Goal: Find specific page/section: Find specific page/section

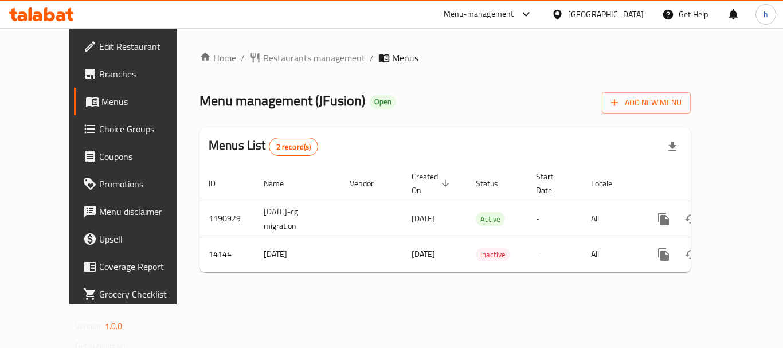
click at [564, 12] on icon at bounding box center [558, 15] width 12 height 12
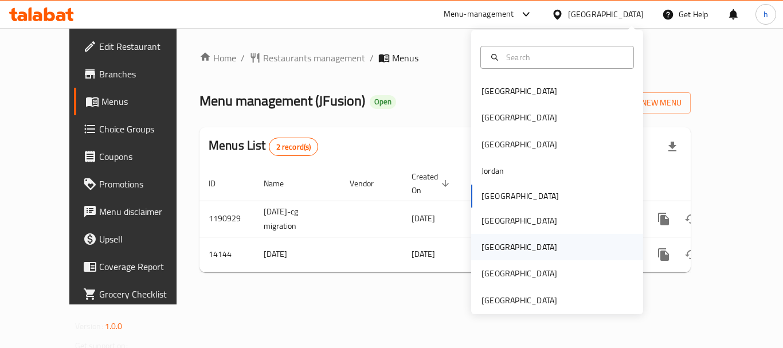
click at [502, 247] on div "[GEOGRAPHIC_DATA]" at bounding box center [519, 247] width 94 height 26
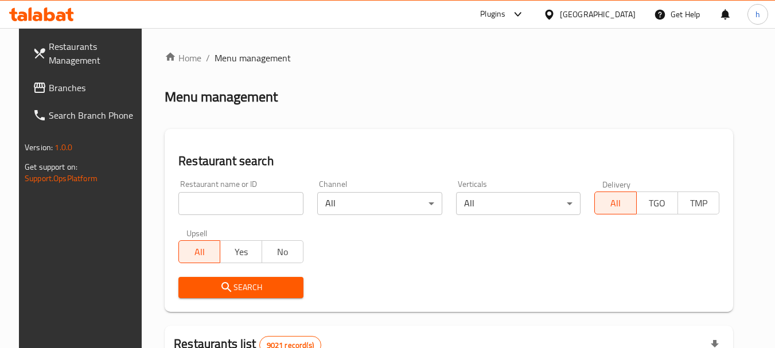
click at [63, 87] on span "Branches" at bounding box center [94, 88] width 91 height 14
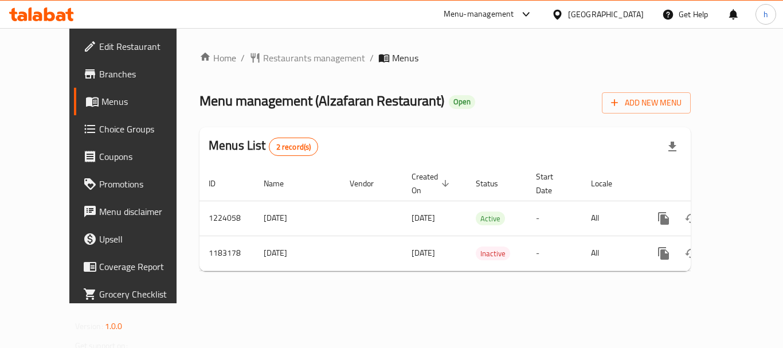
click at [601, 16] on div "[GEOGRAPHIC_DATA]" at bounding box center [597, 15] width 111 height 28
click at [626, 14] on div "[GEOGRAPHIC_DATA]" at bounding box center [606, 14] width 76 height 13
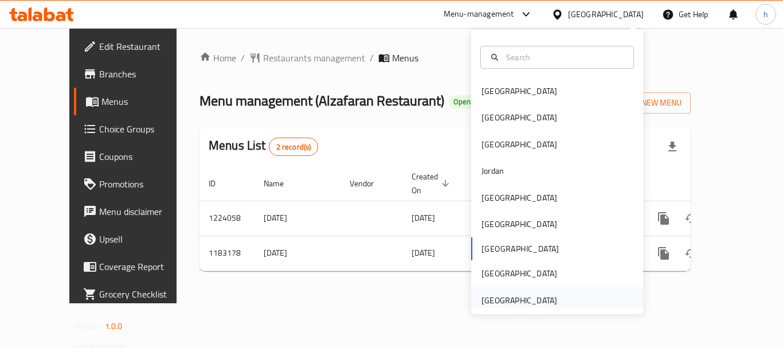
click at [589, 296] on div "[GEOGRAPHIC_DATA]" at bounding box center [557, 300] width 172 height 26
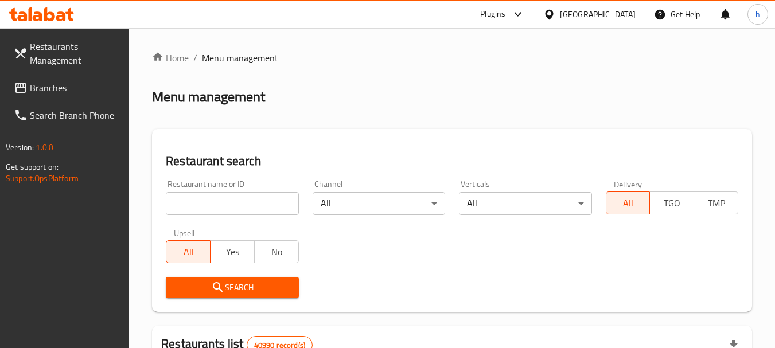
click at [46, 88] on span "Branches" at bounding box center [75, 88] width 91 height 14
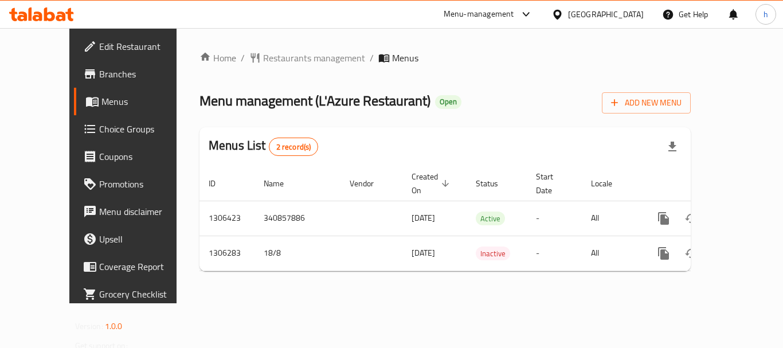
click at [498, 5] on div "Menu-management" at bounding box center [489, 15] width 108 height 28
click at [482, 9] on div "Menu-management" at bounding box center [479, 14] width 71 height 14
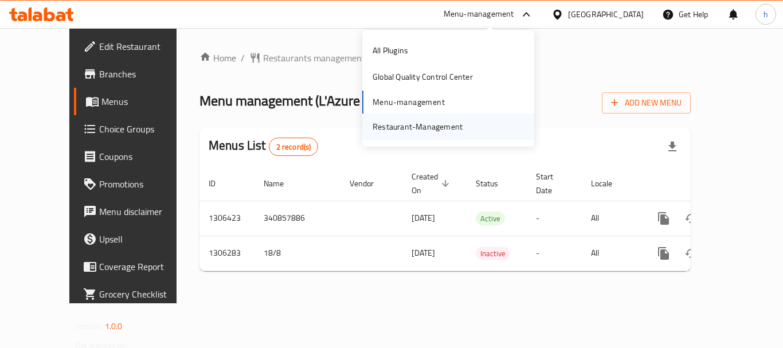
click at [425, 132] on div "Restaurant-Management" at bounding box center [418, 126] width 90 height 13
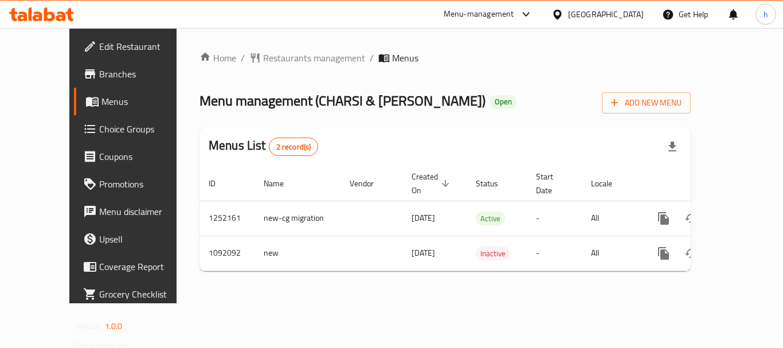
click at [489, 12] on div "Menu-management" at bounding box center [479, 14] width 71 height 14
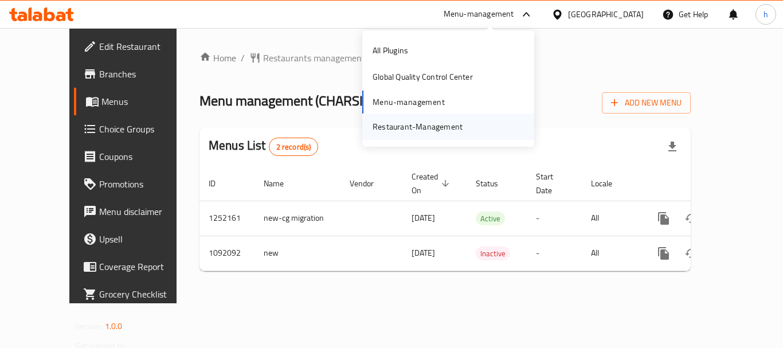
click at [459, 132] on div "Restaurant-Management" at bounding box center [418, 126] width 90 height 13
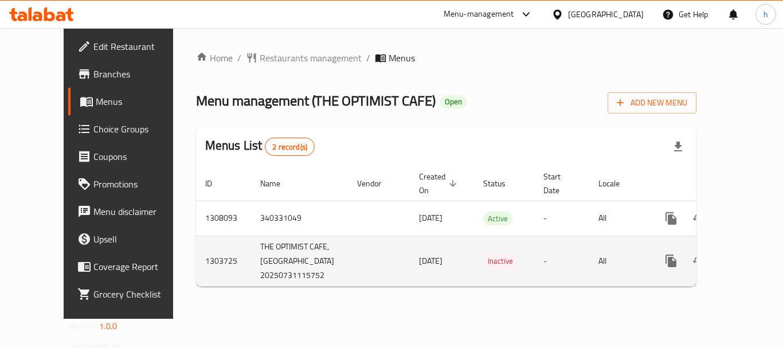
click at [491, 272] on td "Inactive" at bounding box center [504, 261] width 60 height 50
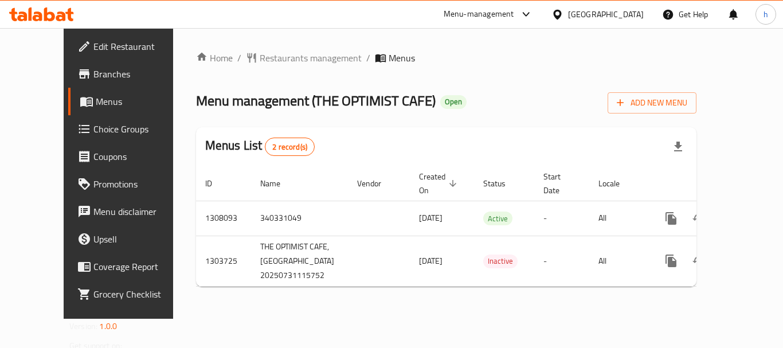
click at [423, 301] on div "Home / Restaurants management / Menus Menu management ( THE OPTIMIST CAFE ) Ope…" at bounding box center [446, 173] width 546 height 291
click at [549, 319] on div "Home / Restaurants management / Menus Menu management ( THE OPTIMIST CAFE ) Ope…" at bounding box center [446, 173] width 546 height 291
click at [503, 11] on div "Menu-management" at bounding box center [479, 14] width 71 height 14
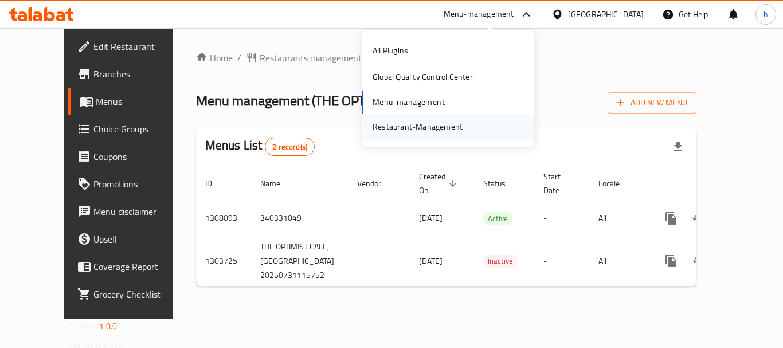
click at [463, 122] on div "Restaurant-Management" at bounding box center [418, 127] width 108 height 26
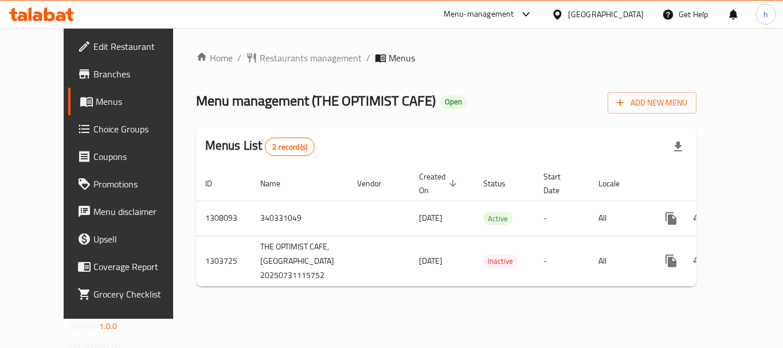
click at [485, 15] on div "Menu-management" at bounding box center [479, 14] width 71 height 14
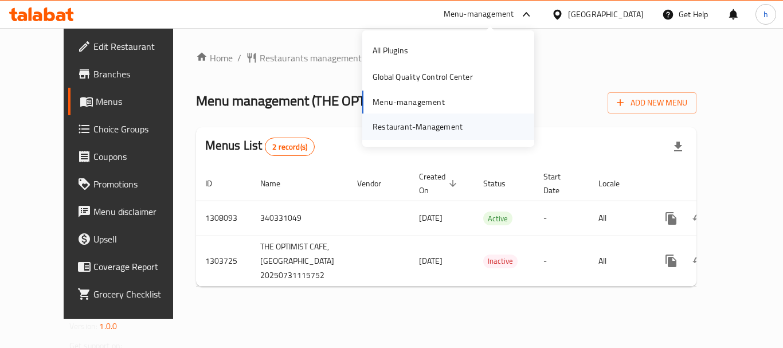
click at [471, 130] on div "Restaurant-Management" at bounding box center [448, 127] width 172 height 26
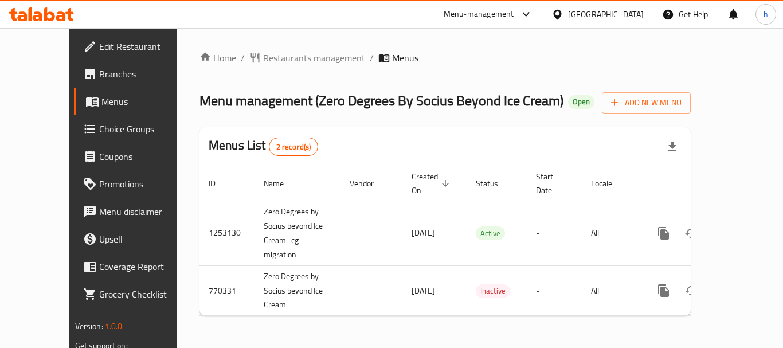
click at [503, 7] on div "Menu-management" at bounding box center [479, 14] width 71 height 14
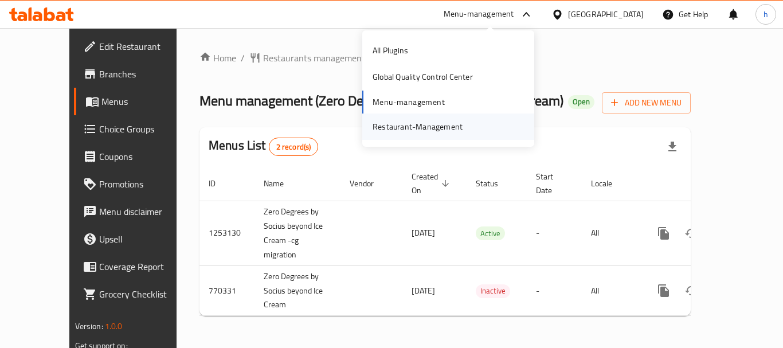
click at [466, 123] on div "Restaurant-Management" at bounding box center [418, 127] width 108 height 26
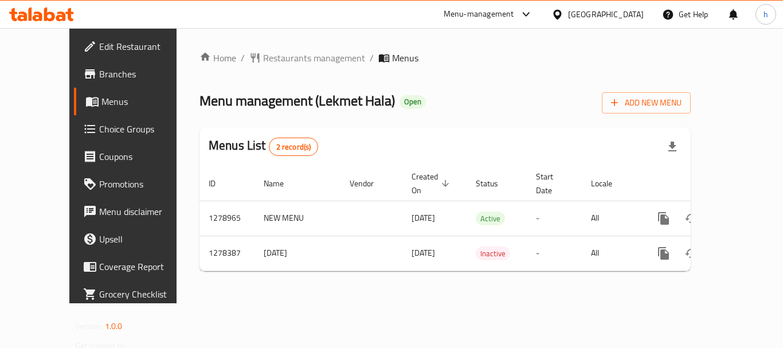
click at [591, 11] on div "[GEOGRAPHIC_DATA]" at bounding box center [606, 14] width 76 height 13
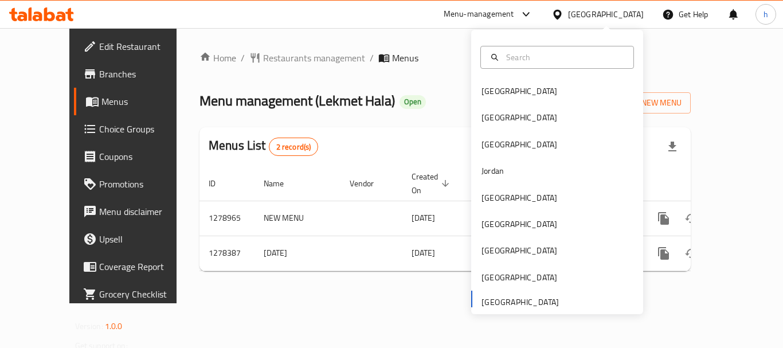
click at [493, 304] on div "Bahrain Egypt Iraq Jordan Kuwait Oman Qatar Saudi Arabia United Arab Emirates" at bounding box center [557, 196] width 172 height 236
click at [516, 307] on div "Bahrain Egypt Iraq Jordan Kuwait Oman Qatar Saudi Arabia United Arab Emirates" at bounding box center [557, 196] width 172 height 236
click at [537, 299] on div "Bahrain Egypt Iraq Jordan Kuwait Oman Qatar Saudi Arabia United Arab Emirates" at bounding box center [557, 196] width 172 height 236
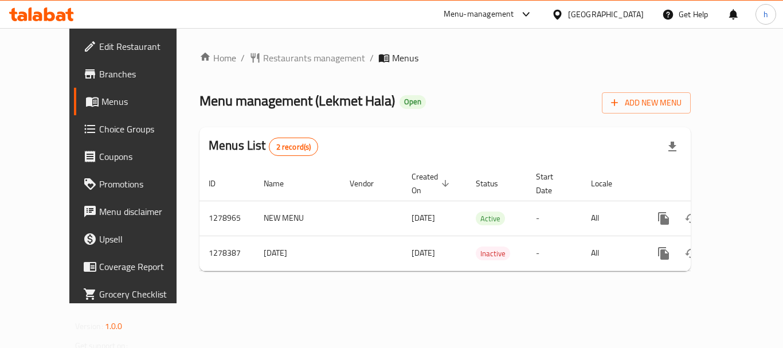
click at [320, 267] on div "Home / Restaurants management / Menus Menu management ( Lekmet Hala ) Open Add …" at bounding box center [445, 165] width 491 height 229
click at [480, 15] on div "Menu-management" at bounding box center [479, 14] width 71 height 14
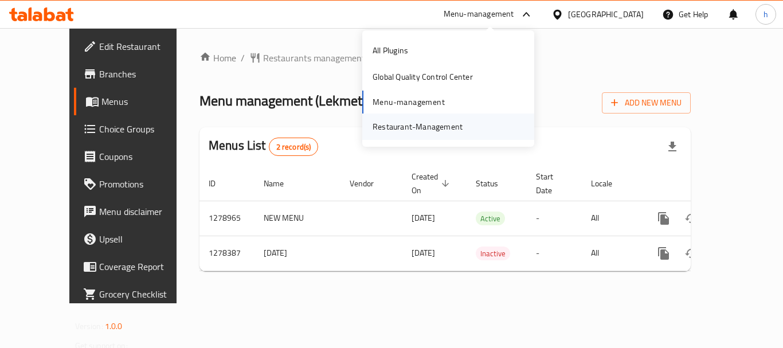
click at [437, 124] on div "Restaurant-Management" at bounding box center [418, 126] width 90 height 13
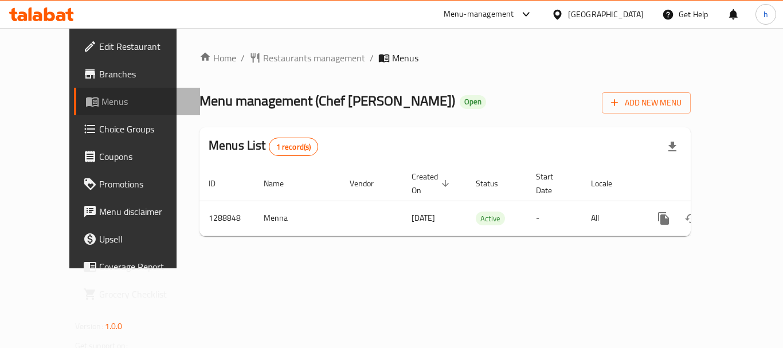
click at [101, 107] on span "Menus" at bounding box center [145, 102] width 89 height 14
click at [498, 8] on div "Menu-management" at bounding box center [479, 14] width 71 height 14
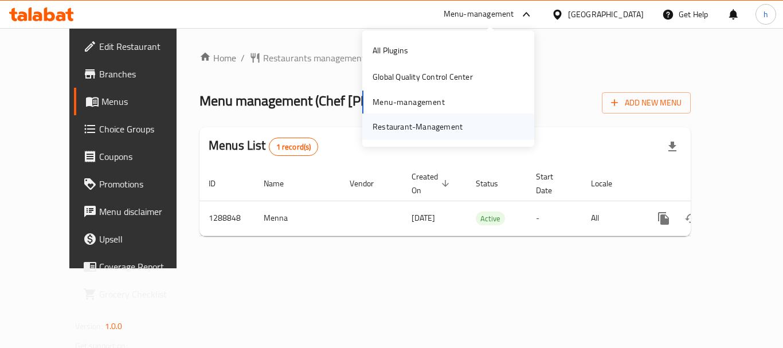
click at [415, 130] on div "Restaurant-Management" at bounding box center [418, 126] width 90 height 13
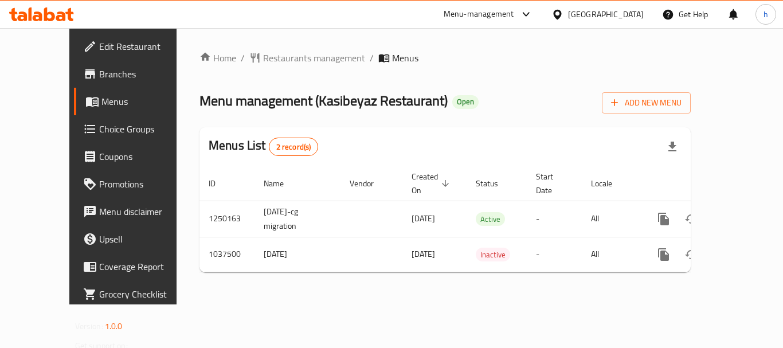
click at [636, 11] on div "Qatar" at bounding box center [606, 14] width 76 height 13
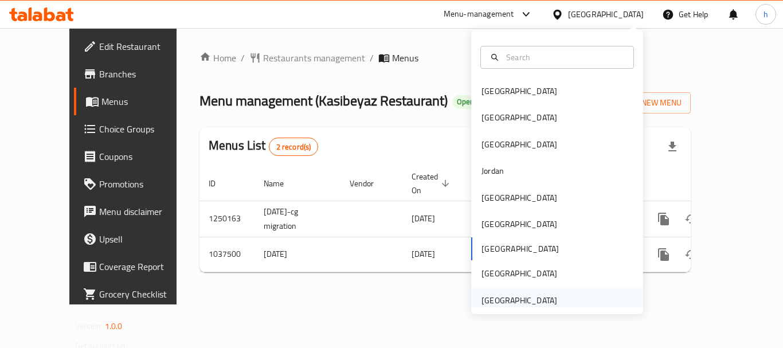
click at [540, 301] on div "[GEOGRAPHIC_DATA]" at bounding box center [520, 300] width 76 height 13
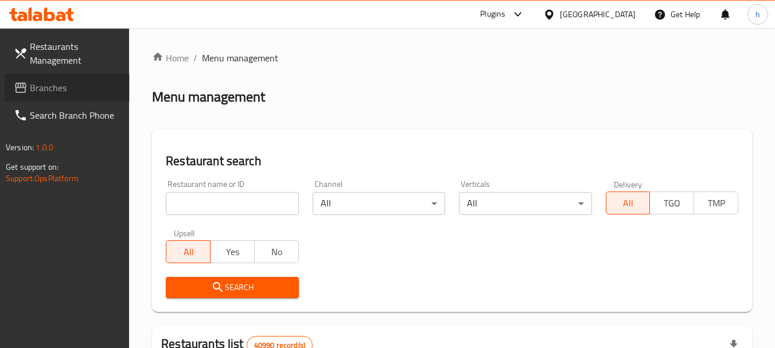
click at [84, 93] on span "Branches" at bounding box center [75, 88] width 91 height 14
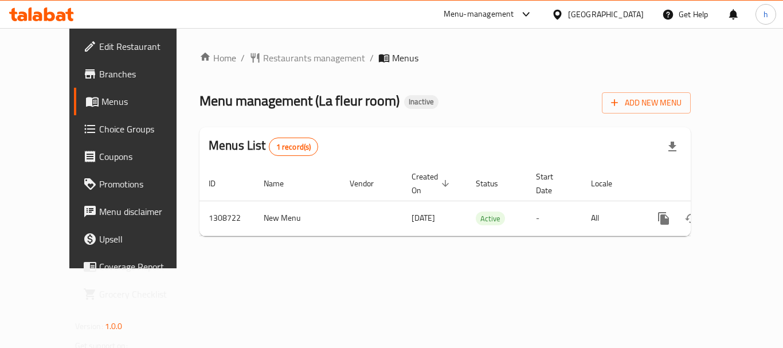
click at [101, 103] on span "Menus" at bounding box center [145, 102] width 89 height 14
click at [605, 13] on div "[GEOGRAPHIC_DATA]" at bounding box center [606, 14] width 76 height 13
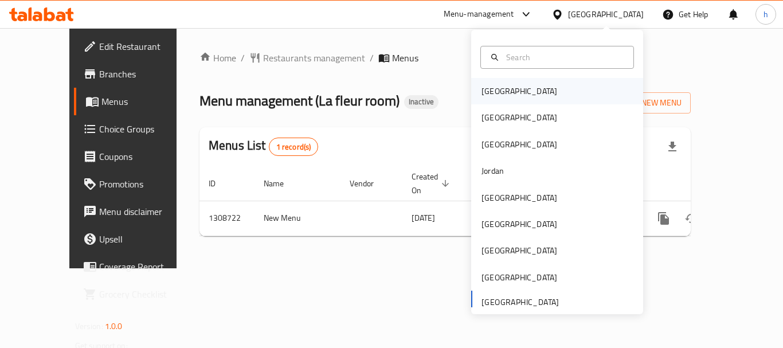
click at [561, 89] on div "[GEOGRAPHIC_DATA]" at bounding box center [557, 91] width 172 height 26
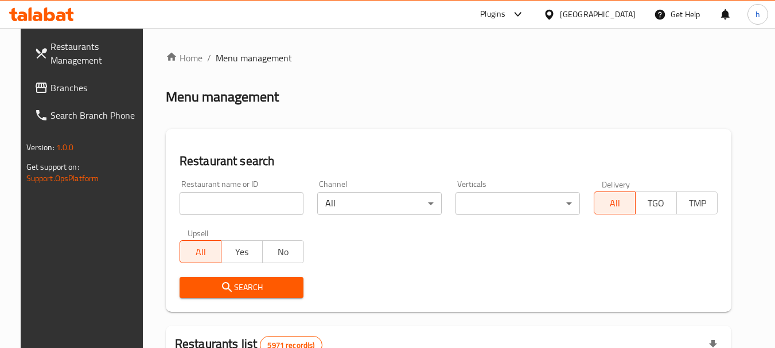
click at [105, 89] on span "Branches" at bounding box center [95, 88] width 91 height 14
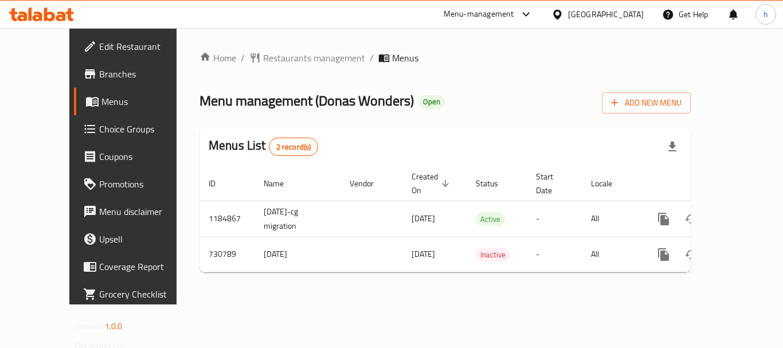
click at [564, 9] on icon at bounding box center [558, 15] width 12 height 12
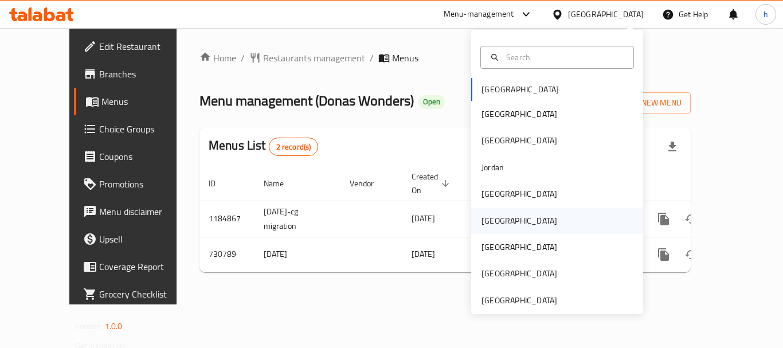
click at [532, 219] on div "[GEOGRAPHIC_DATA]" at bounding box center [557, 221] width 172 height 26
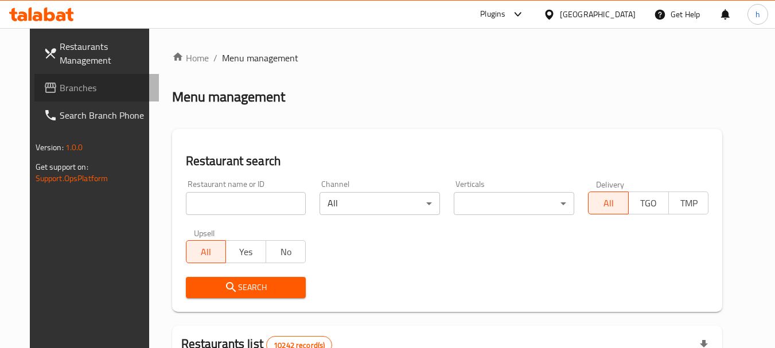
click at [73, 79] on link "Branches" at bounding box center [96, 88] width 125 height 28
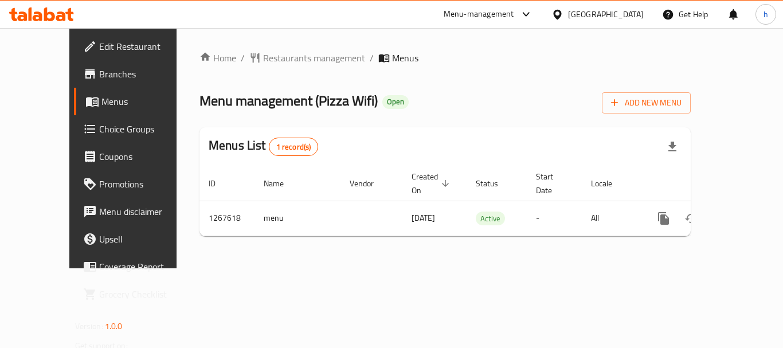
click at [564, 11] on icon at bounding box center [558, 15] width 12 height 12
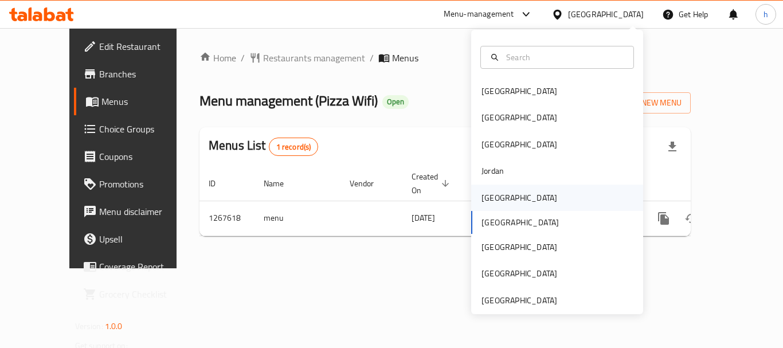
click at [513, 198] on div "[GEOGRAPHIC_DATA]" at bounding box center [557, 198] width 172 height 26
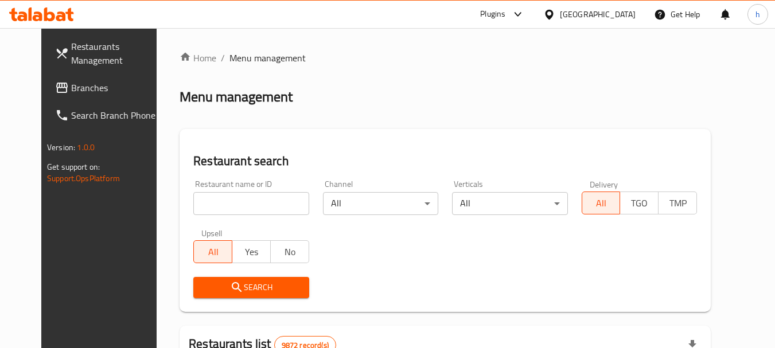
click at [81, 84] on span "Branches" at bounding box center [116, 88] width 91 height 14
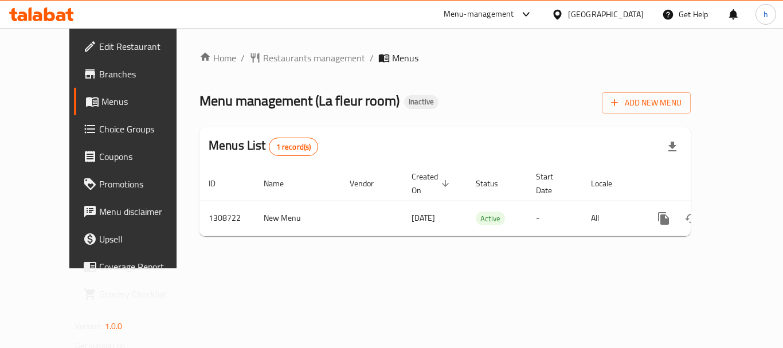
click at [602, 13] on div "[GEOGRAPHIC_DATA]" at bounding box center [606, 14] width 76 height 13
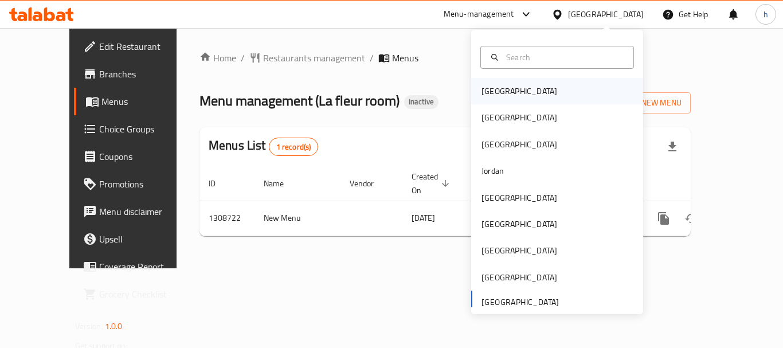
click at [548, 93] on div "[GEOGRAPHIC_DATA]" at bounding box center [557, 91] width 172 height 26
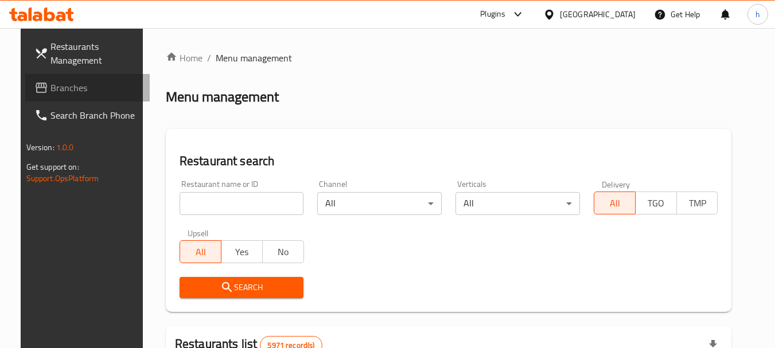
click at [79, 78] on link "Branches" at bounding box center [87, 88] width 125 height 28
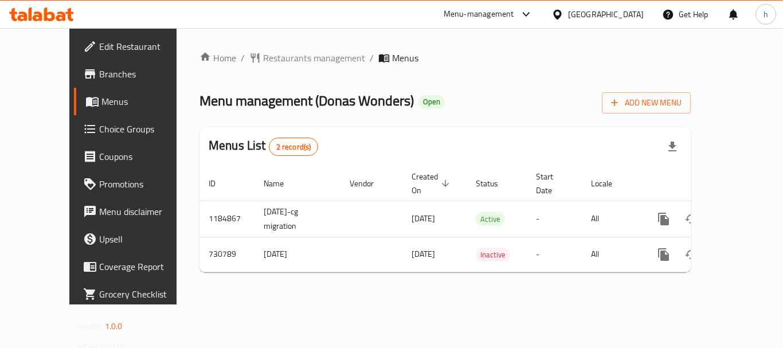
click at [630, 8] on div "[GEOGRAPHIC_DATA]" at bounding box center [606, 14] width 76 height 13
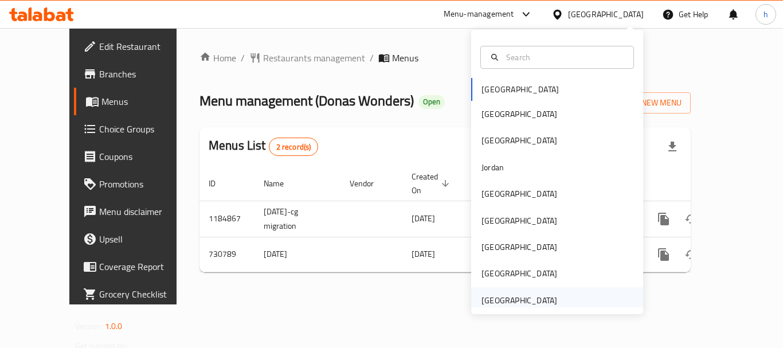
click at [517, 295] on div "[GEOGRAPHIC_DATA]" at bounding box center [520, 300] width 76 height 13
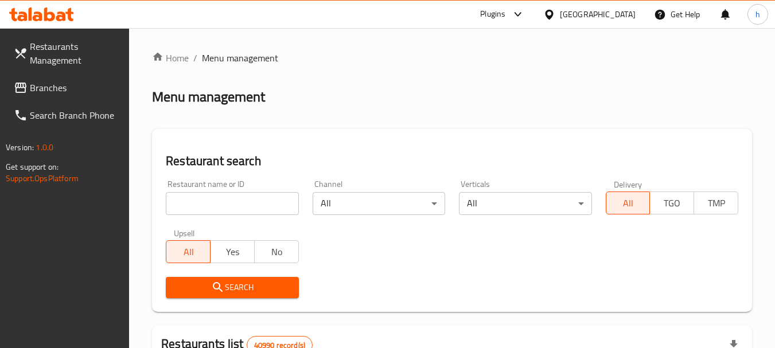
click at [78, 84] on span "Branches" at bounding box center [75, 88] width 91 height 14
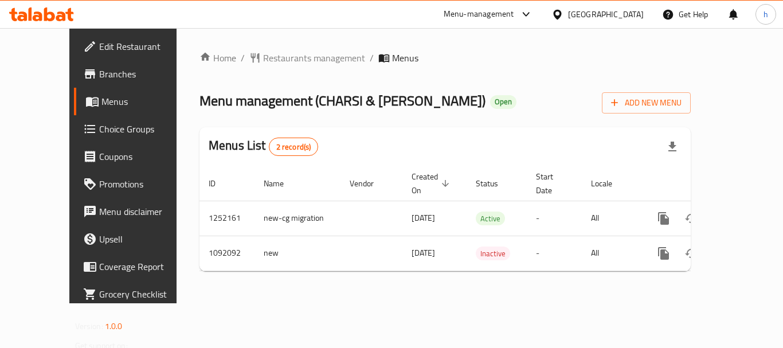
click at [467, 12] on div "Menu-management" at bounding box center [479, 14] width 71 height 14
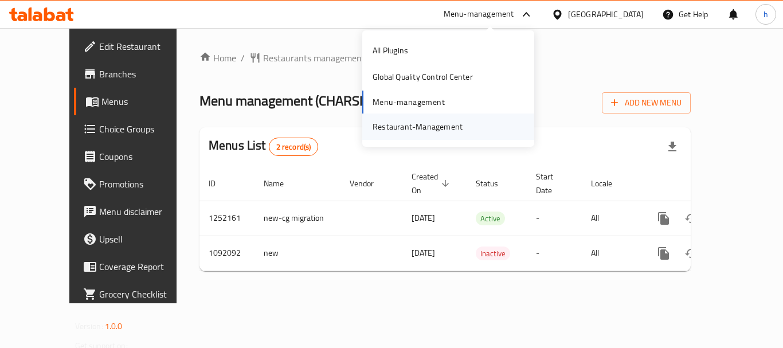
click at [458, 132] on div "Restaurant-Management" at bounding box center [418, 126] width 90 height 13
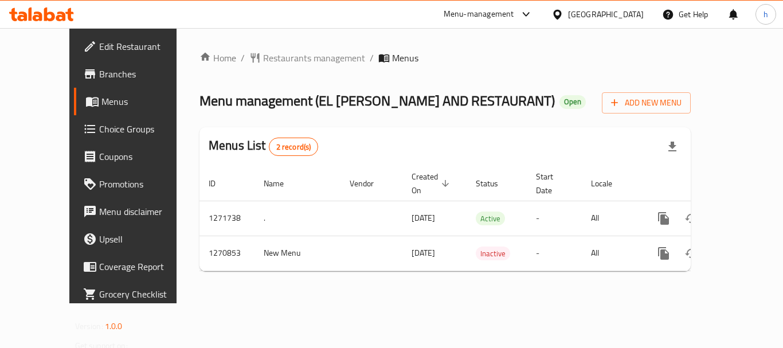
click at [611, 10] on div "[GEOGRAPHIC_DATA]" at bounding box center [606, 14] width 76 height 13
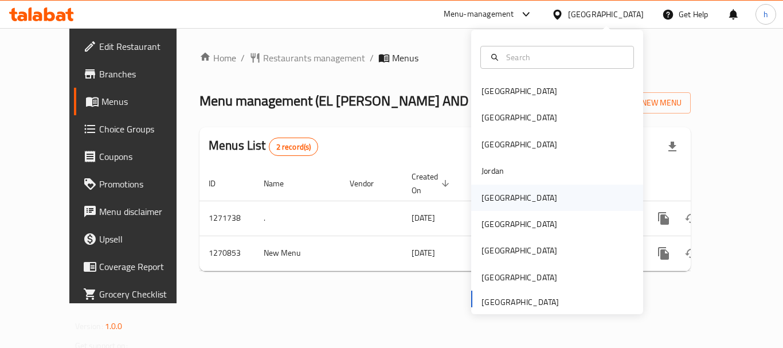
click at [489, 196] on div "[GEOGRAPHIC_DATA]" at bounding box center [520, 198] width 76 height 13
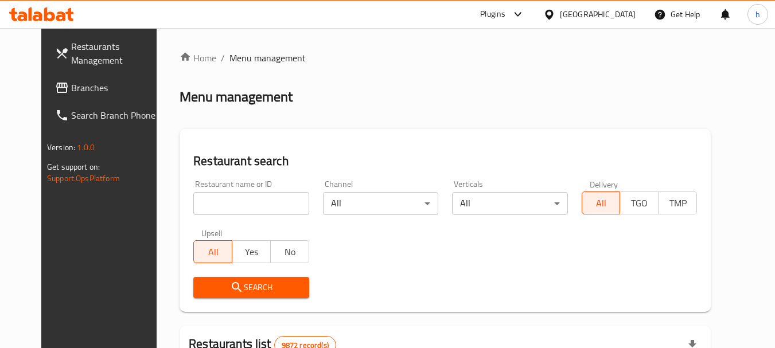
click at [505, 14] on div "Plugins" at bounding box center [492, 14] width 25 height 14
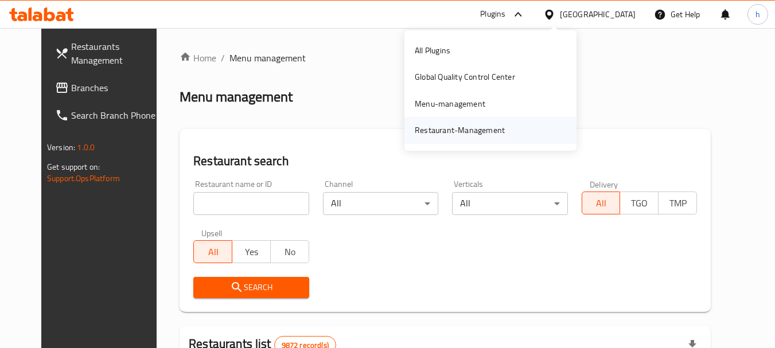
click at [473, 125] on div "Restaurant-Management" at bounding box center [460, 130] width 90 height 13
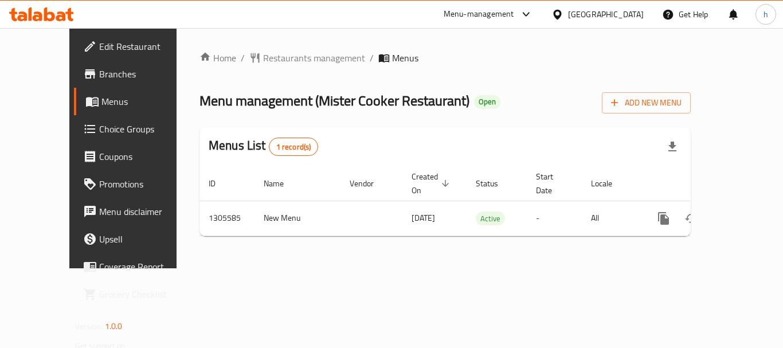
click at [503, 10] on div "Menu-management" at bounding box center [479, 14] width 71 height 14
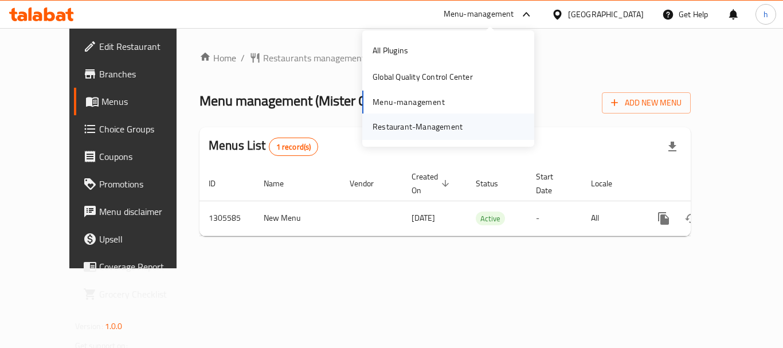
click at [455, 126] on div "Restaurant-Management" at bounding box center [418, 126] width 90 height 13
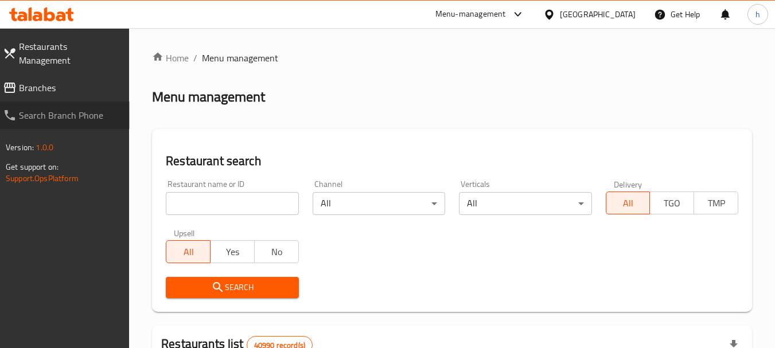
click at [66, 108] on span "Search Branch Phone" at bounding box center [69, 115] width 101 height 14
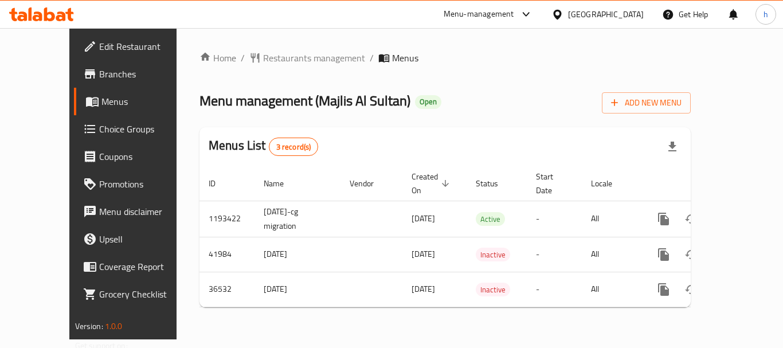
click at [514, 12] on div "Menu-management" at bounding box center [479, 14] width 71 height 14
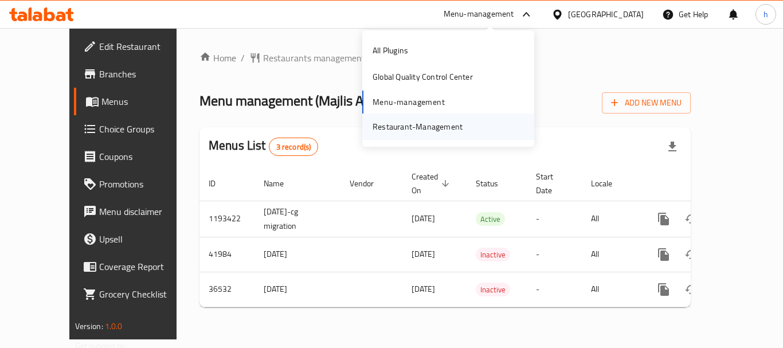
click at [480, 133] on div "Restaurant-Management" at bounding box center [448, 127] width 172 height 26
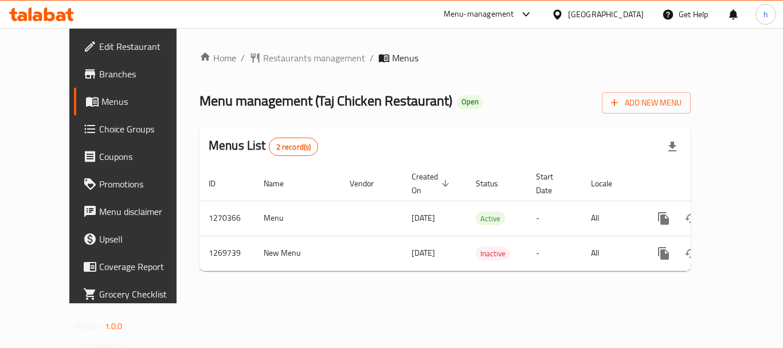
click at [630, 6] on div "[GEOGRAPHIC_DATA]" at bounding box center [597, 15] width 111 height 28
click at [568, 10] on div at bounding box center [560, 14] width 17 height 13
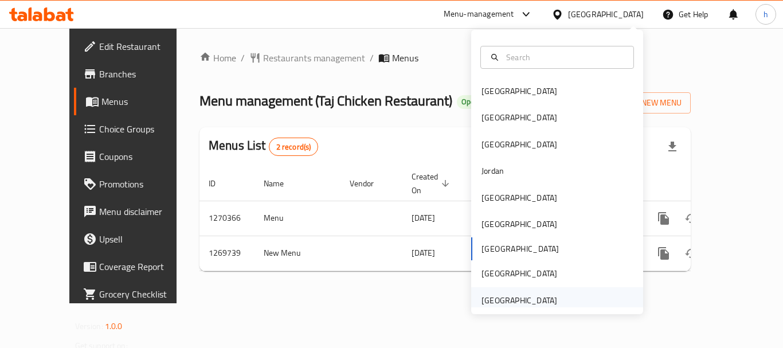
click at [522, 304] on div "[GEOGRAPHIC_DATA]" at bounding box center [520, 300] width 76 height 13
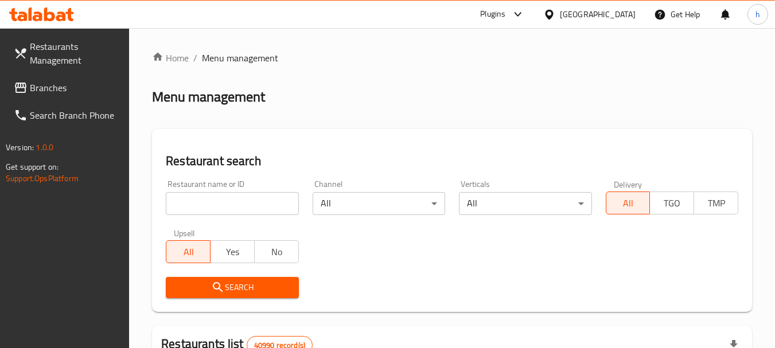
click at [81, 92] on span "Branches" at bounding box center [75, 88] width 91 height 14
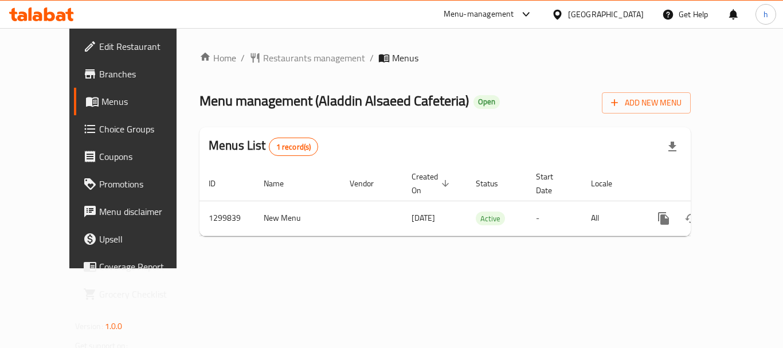
click at [585, 17] on div "[GEOGRAPHIC_DATA]" at bounding box center [606, 14] width 76 height 13
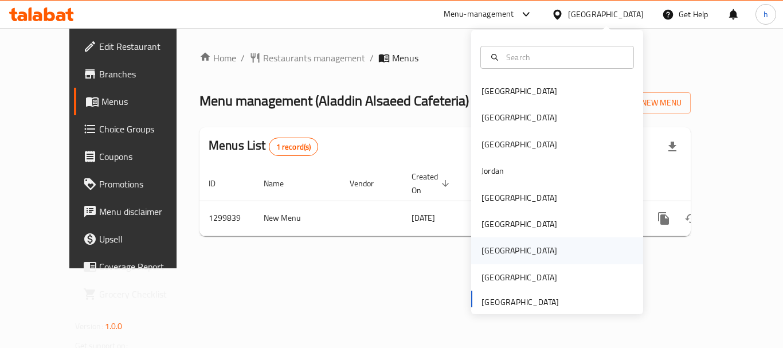
click at [505, 253] on div "[GEOGRAPHIC_DATA]" at bounding box center [557, 250] width 172 height 26
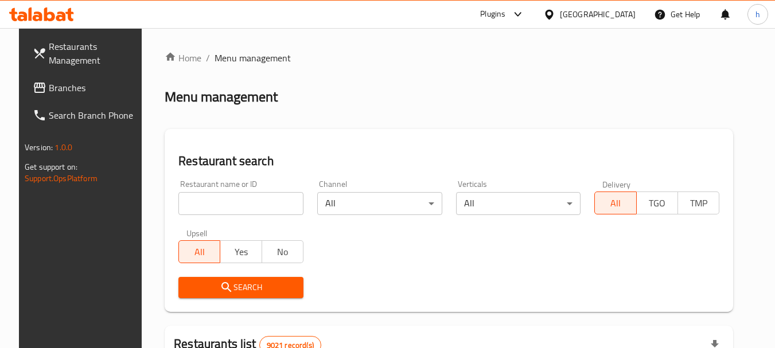
click at [93, 100] on link "Branches" at bounding box center [86, 88] width 125 height 28
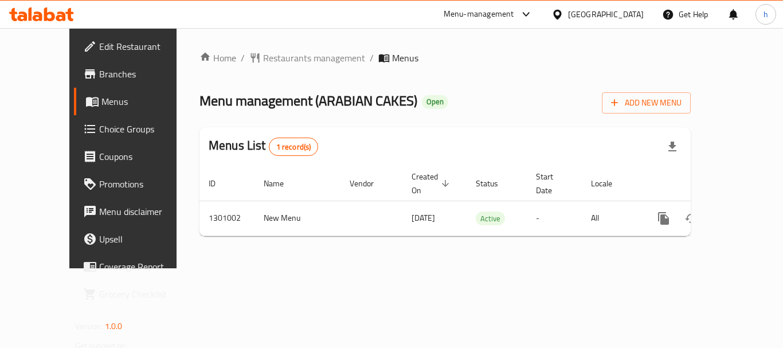
click at [628, 15] on div "[GEOGRAPHIC_DATA]" at bounding box center [606, 14] width 76 height 13
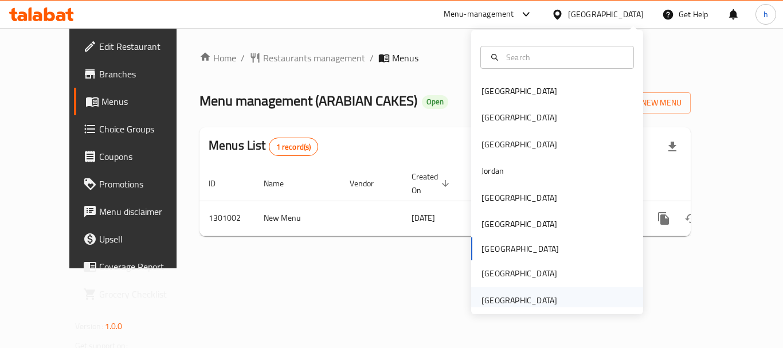
click at [572, 296] on div "[GEOGRAPHIC_DATA]" at bounding box center [557, 300] width 172 height 26
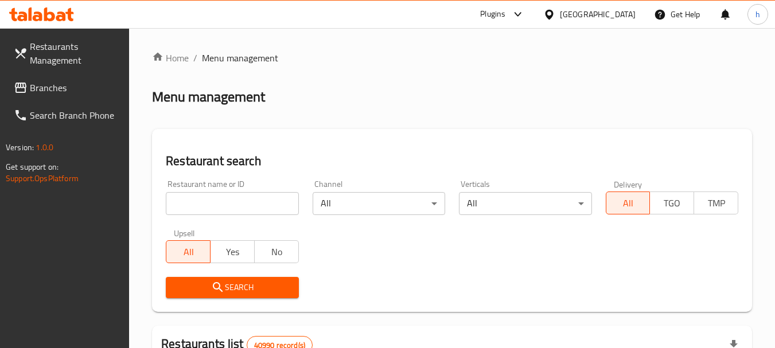
click at [79, 95] on link "Branches" at bounding box center [67, 88] width 125 height 28
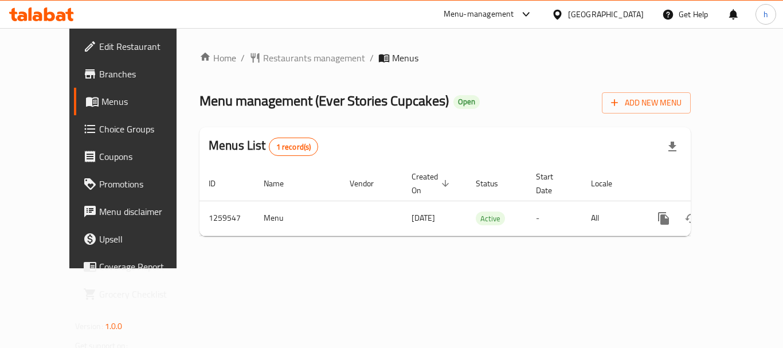
click at [585, 16] on div "[GEOGRAPHIC_DATA]" at bounding box center [606, 14] width 76 height 13
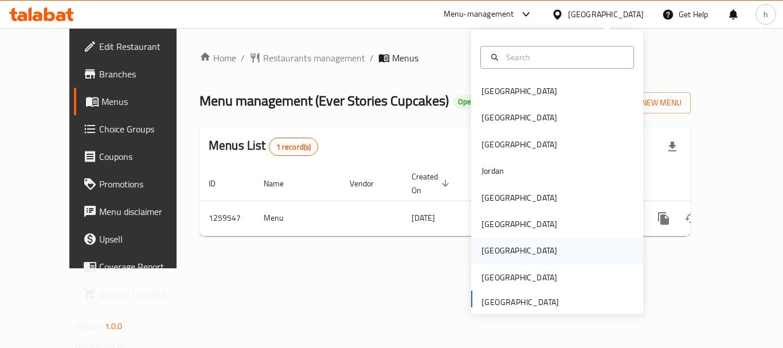
click at [512, 244] on div "[GEOGRAPHIC_DATA]" at bounding box center [557, 250] width 172 height 26
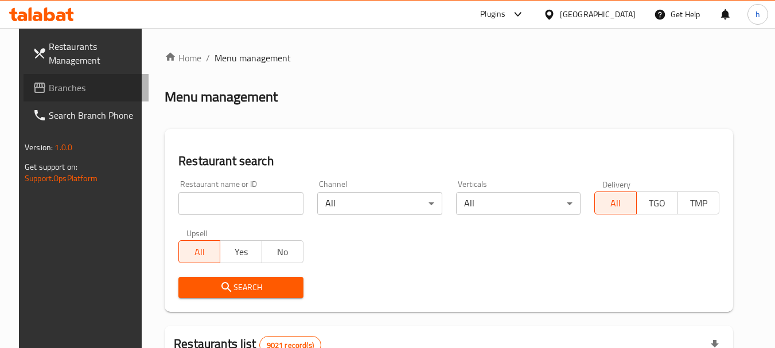
click at [49, 92] on span "Branches" at bounding box center [94, 88] width 91 height 14
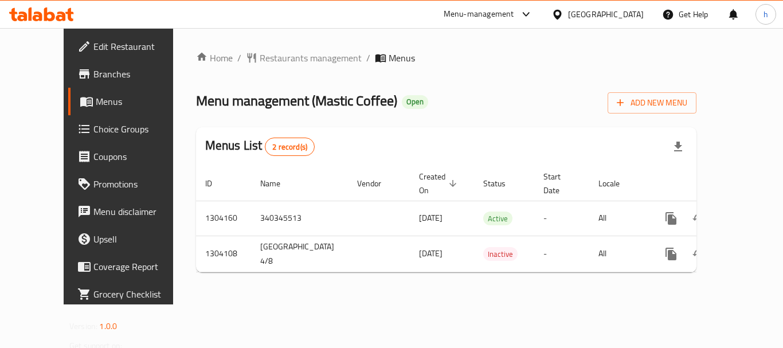
click at [626, 16] on div "[GEOGRAPHIC_DATA]" at bounding box center [606, 14] width 76 height 13
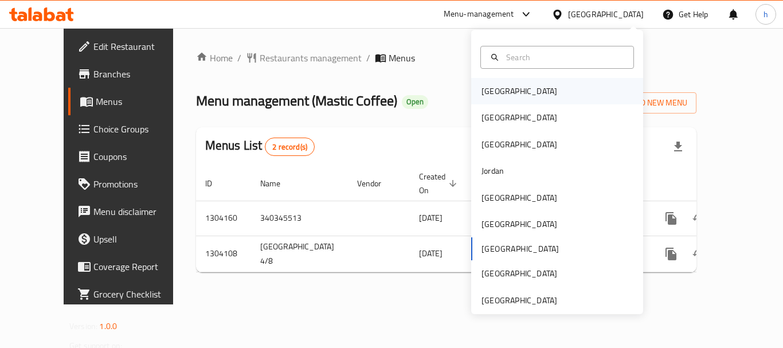
click at [575, 89] on div "Bahrain" at bounding box center [557, 91] width 172 height 26
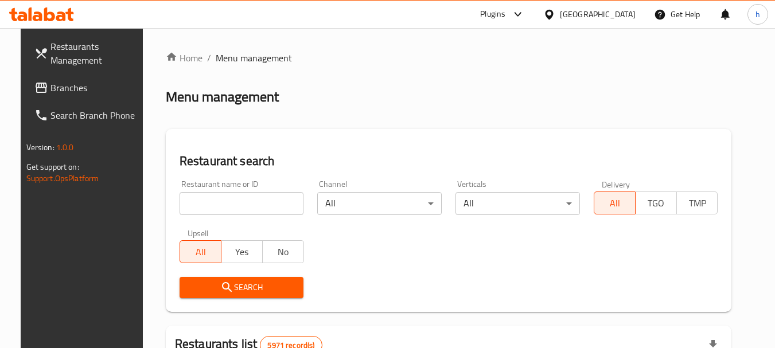
click at [34, 81] on icon at bounding box center [41, 88] width 14 height 14
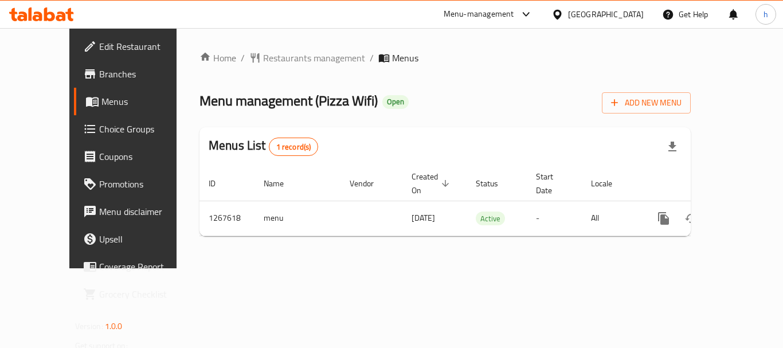
click at [564, 14] on icon at bounding box center [558, 15] width 12 height 12
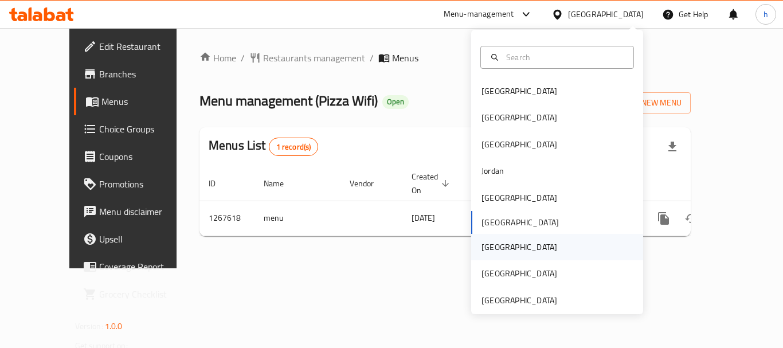
click at [510, 245] on div "[GEOGRAPHIC_DATA]" at bounding box center [557, 247] width 172 height 26
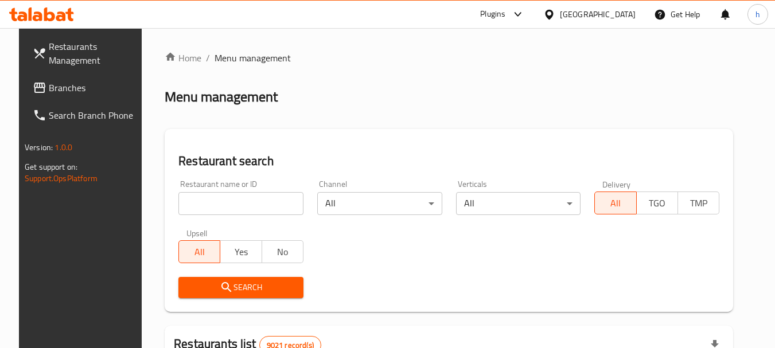
click at [64, 85] on span "Branches" at bounding box center [94, 88] width 91 height 14
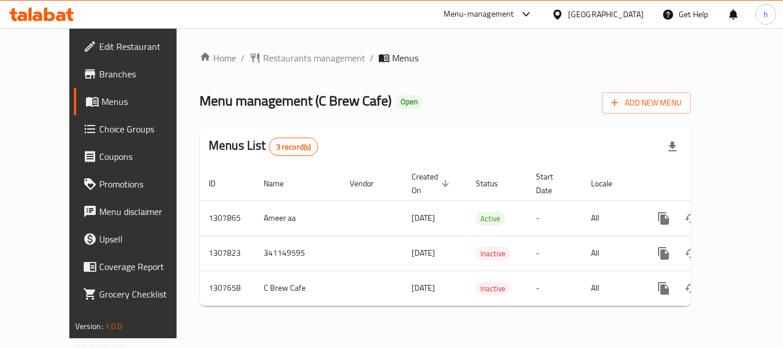
click at [631, 21] on div "[GEOGRAPHIC_DATA]" at bounding box center [606, 14] width 76 height 13
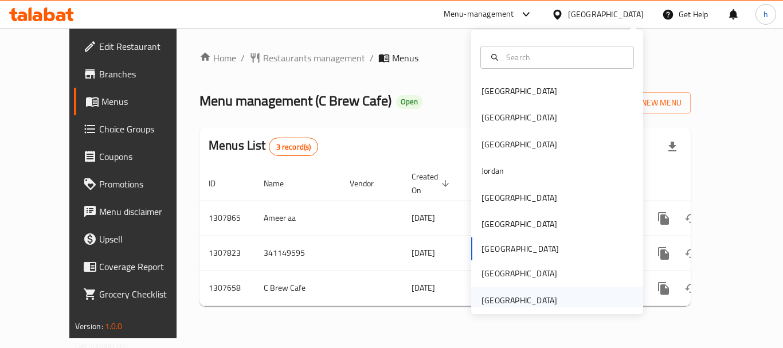
click at [502, 295] on div "[GEOGRAPHIC_DATA]" at bounding box center [520, 300] width 76 height 13
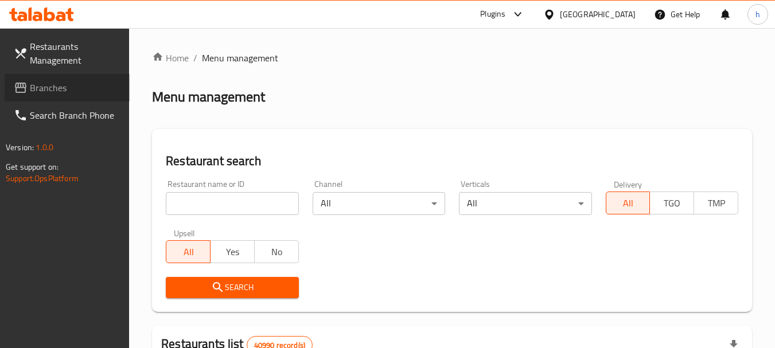
click at [63, 81] on span "Branches" at bounding box center [75, 88] width 91 height 14
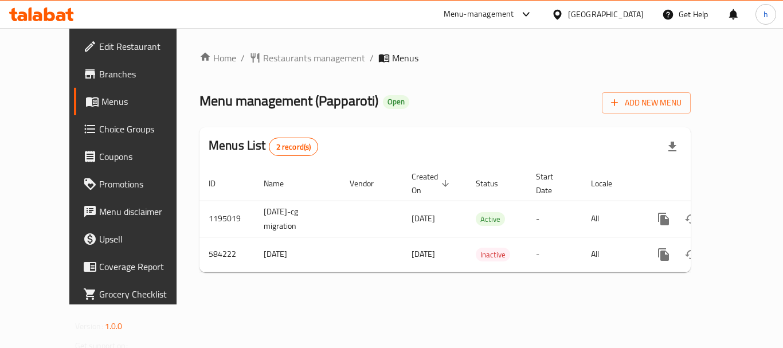
click at [529, 15] on icon at bounding box center [525, 14] width 7 height 5
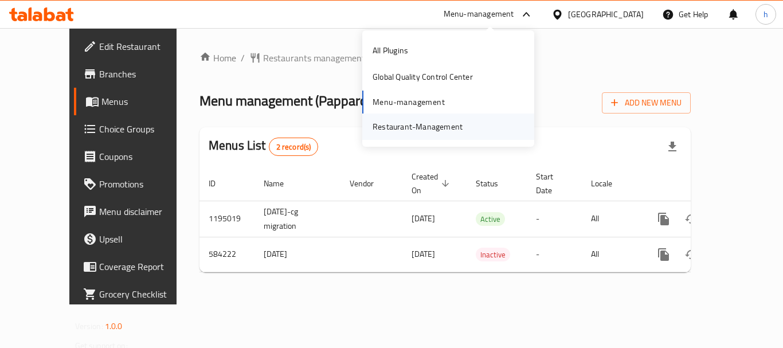
click at [458, 126] on div "Restaurant-Management" at bounding box center [418, 126] width 90 height 13
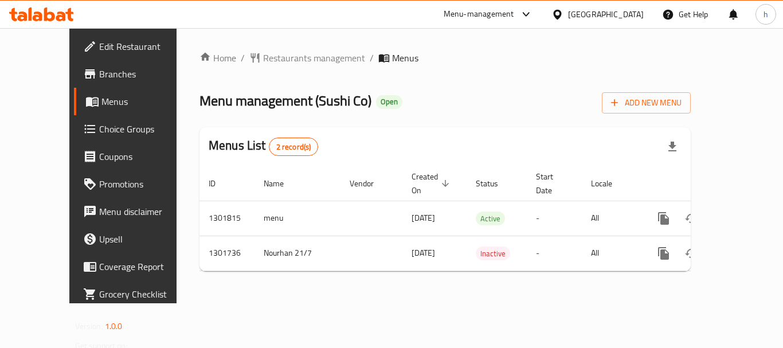
click at [593, 18] on div "[GEOGRAPHIC_DATA]" at bounding box center [606, 14] width 76 height 13
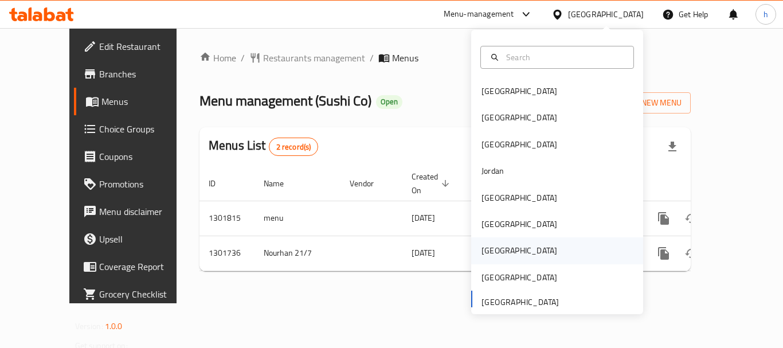
click at [496, 244] on div "Qatar" at bounding box center [519, 250] width 94 height 26
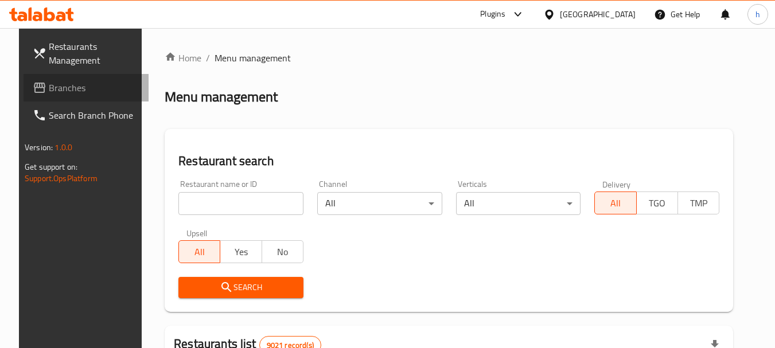
click at [98, 89] on span "Branches" at bounding box center [94, 88] width 91 height 14
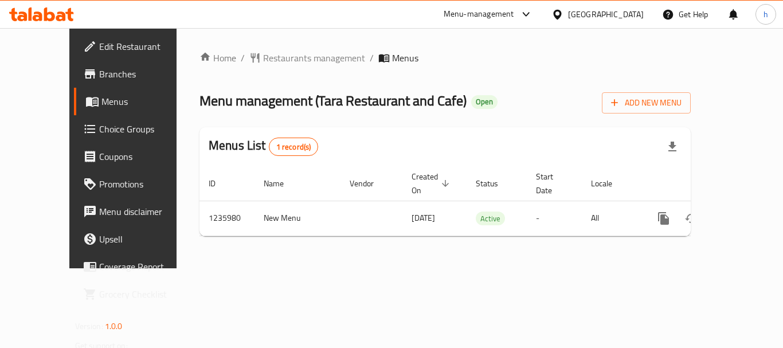
click at [503, 17] on div "Menu-management" at bounding box center [479, 14] width 71 height 14
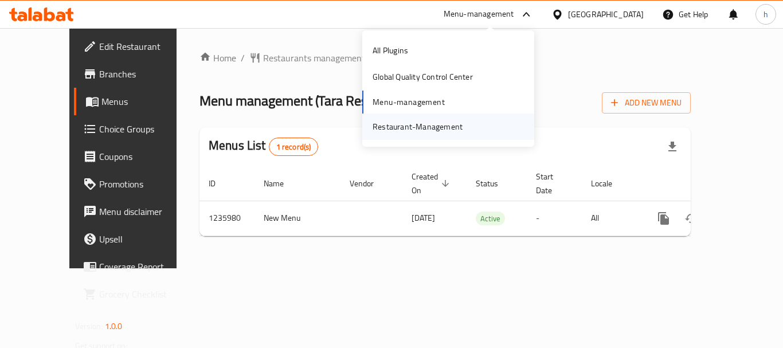
click at [449, 130] on div "Restaurant-Management" at bounding box center [418, 126] width 90 height 13
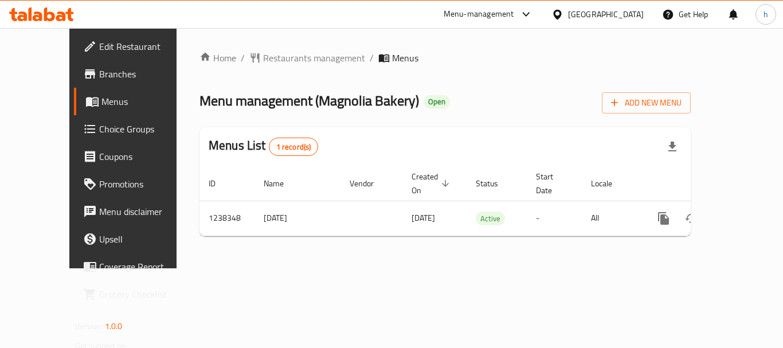
click at [651, 12] on div "Kuwait" at bounding box center [597, 15] width 111 height 28
click at [568, 15] on div at bounding box center [560, 14] width 17 height 13
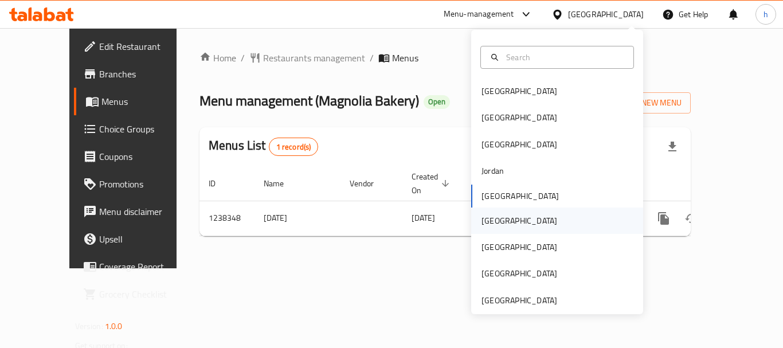
click at [529, 221] on div "[GEOGRAPHIC_DATA]" at bounding box center [557, 221] width 172 height 26
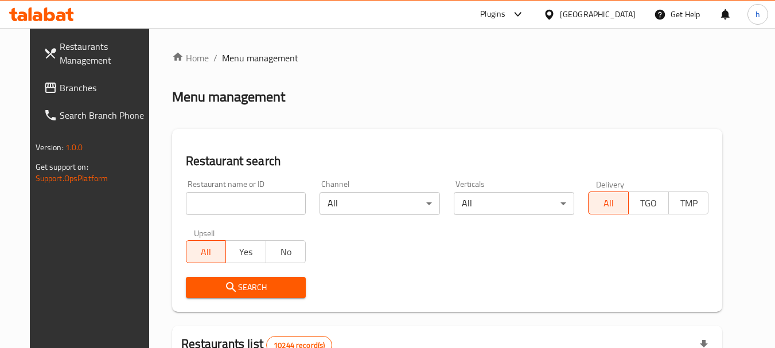
click at [60, 87] on span "Branches" at bounding box center [105, 88] width 91 height 14
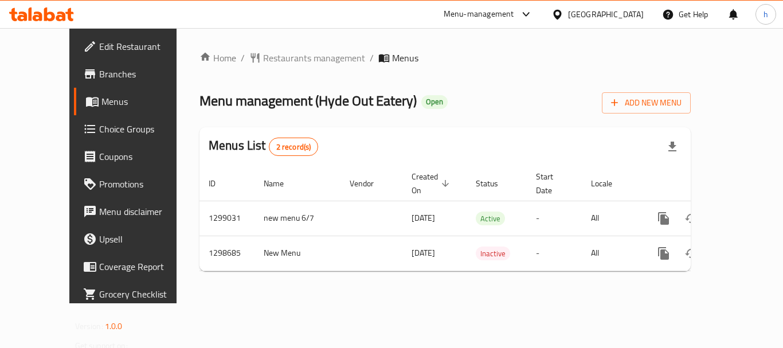
click at [514, 13] on div "Menu-management" at bounding box center [479, 14] width 71 height 14
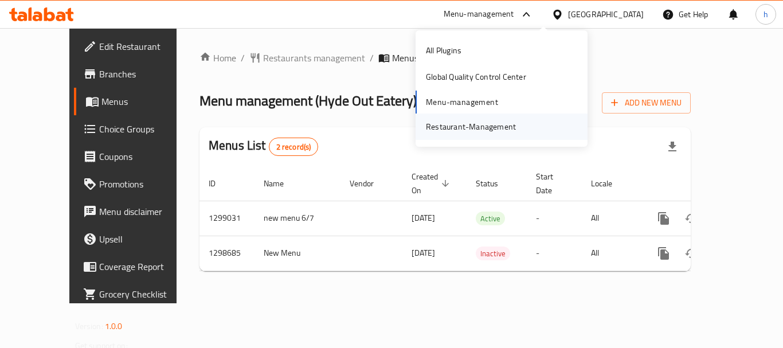
click at [501, 117] on div "Restaurant-Management" at bounding box center [471, 127] width 108 height 26
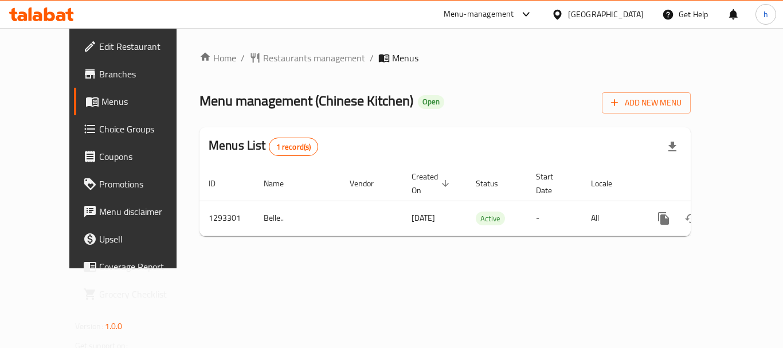
click at [634, 20] on div "[GEOGRAPHIC_DATA]" at bounding box center [606, 14] width 76 height 13
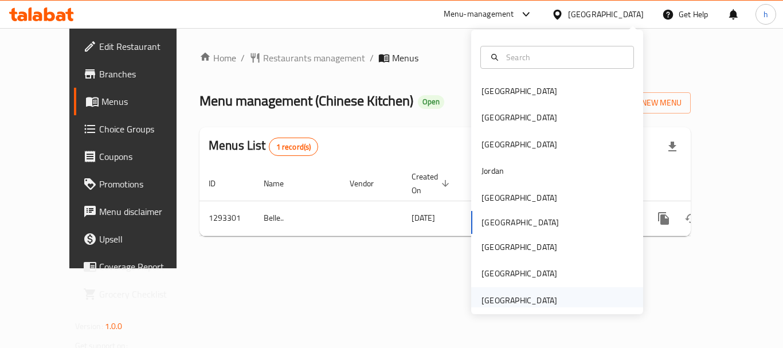
click at [499, 302] on div "[GEOGRAPHIC_DATA]" at bounding box center [520, 300] width 76 height 13
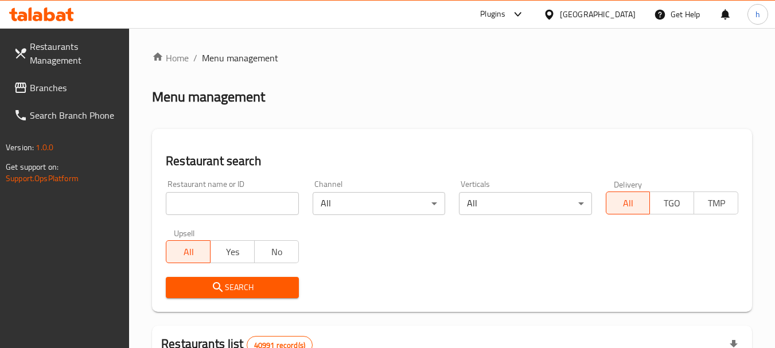
click at [499, 15] on div "Plugins" at bounding box center [492, 14] width 25 height 14
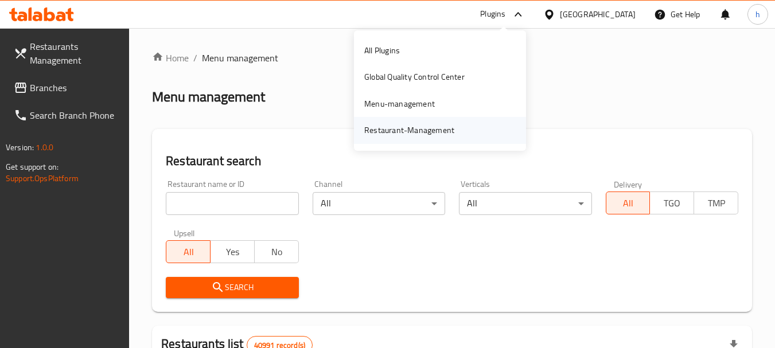
click at [441, 131] on div "Restaurant-Management" at bounding box center [409, 130] width 90 height 13
